Goal: Consume media (video, audio)

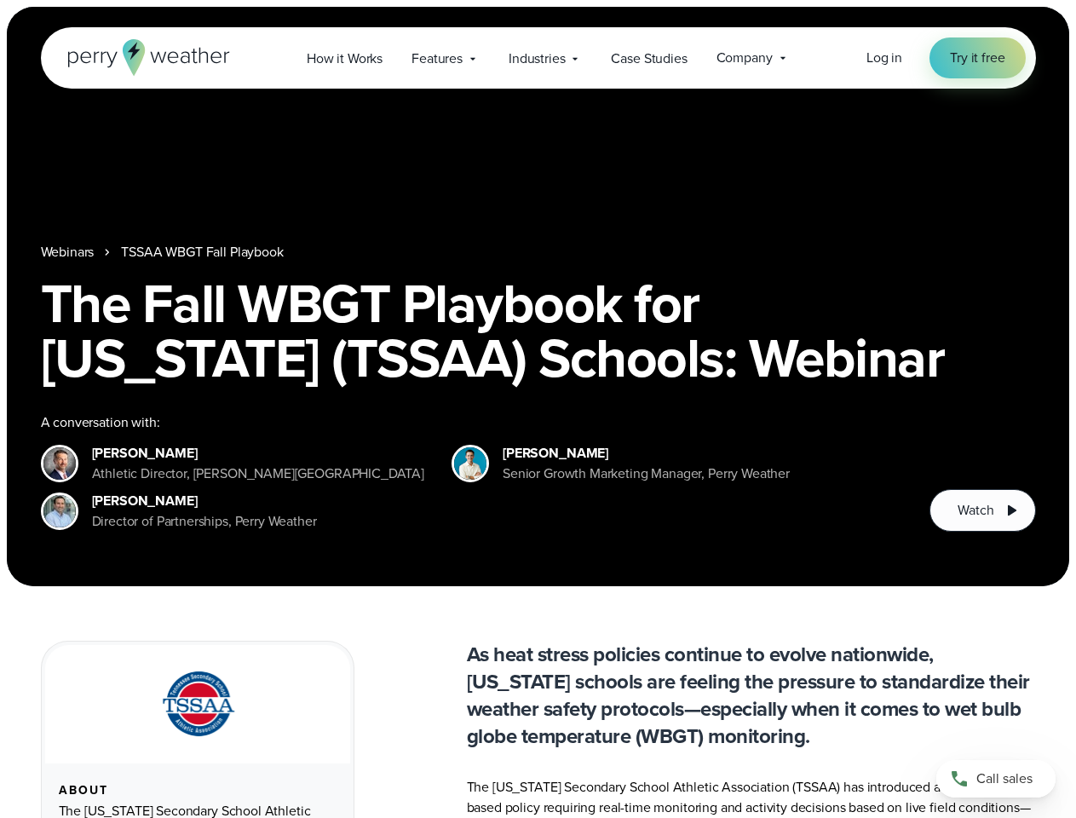
click at [538, 409] on div "The Fall WBGT Playbook for [US_STATE] (TSSAA) Schools: Webinar A conversation w…" at bounding box center [538, 404] width 995 height 256
click at [538, 58] on span "Industries" at bounding box center [537, 59] width 56 height 20
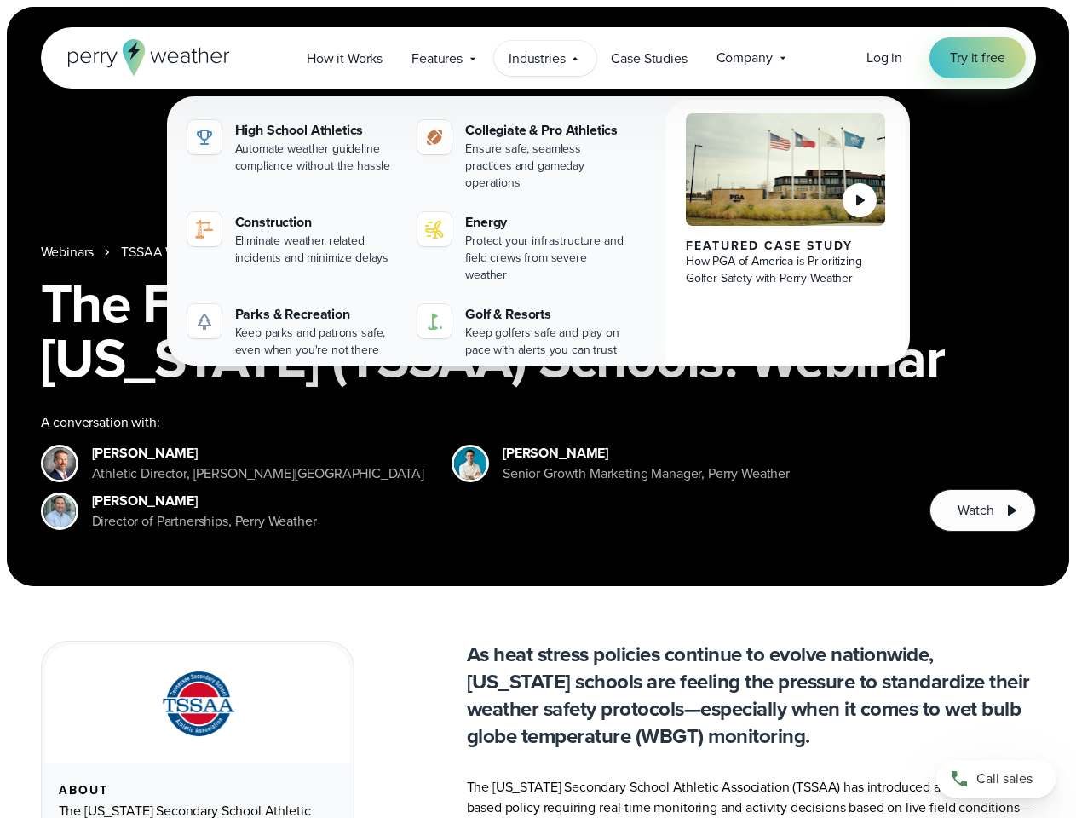
click at [538, 297] on h1 "The Fall WBGT Playbook for [US_STATE] (TSSAA) Schools: Webinar" at bounding box center [538, 330] width 995 height 109
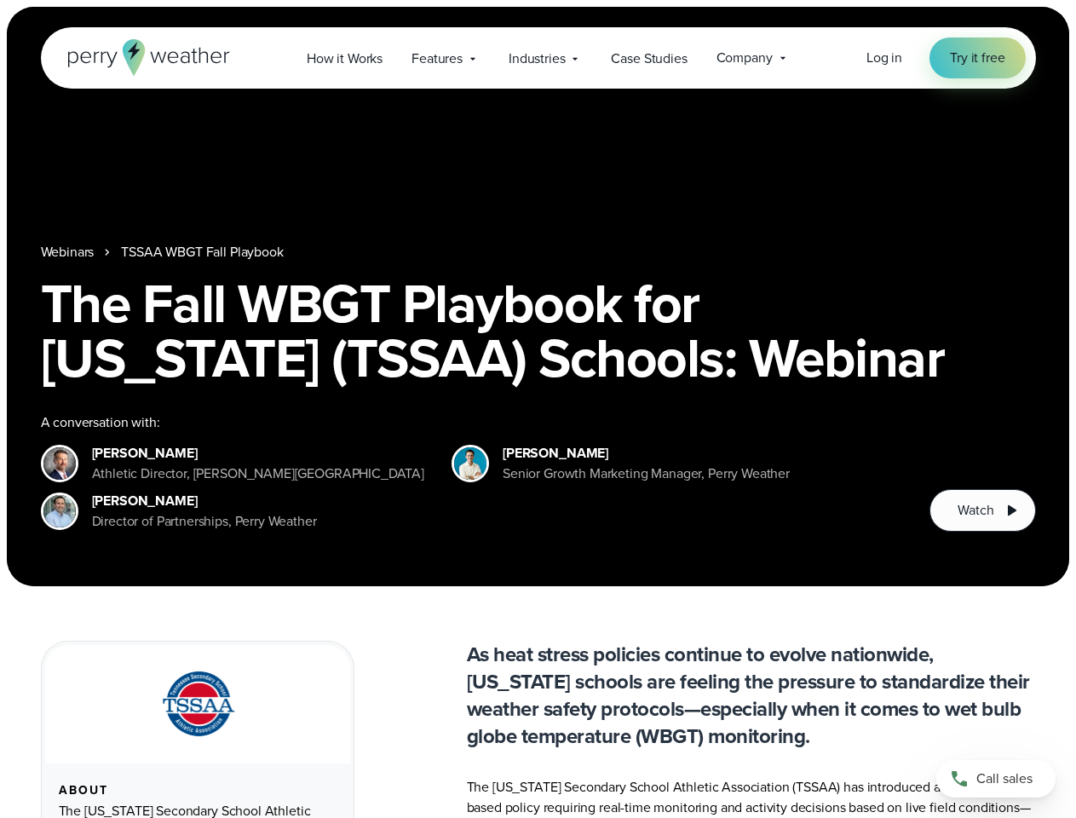
click at [204, 252] on link "TSSAA WBGT Fall Playbook" at bounding box center [202, 252] width 162 height 20
click at [983, 510] on span "Watch" at bounding box center [976, 510] width 36 height 20
